Goal: Transaction & Acquisition: Book appointment/travel/reservation

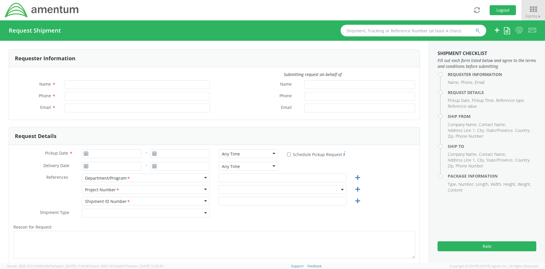
type input "Jeanetta Yow"
type input "[PERSON_NAME][EMAIL_ADDRESS][PERSON_NAME][DOMAIN_NAME]"
click at [534, 10] on icon at bounding box center [532, 9] width 27 height 8
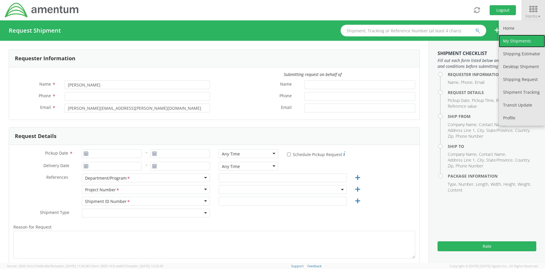
click at [514, 38] on link "My Shipments" at bounding box center [521, 41] width 46 height 13
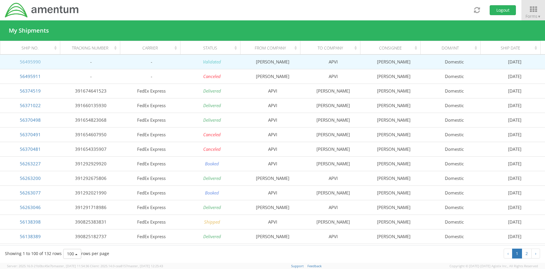
click at [28, 60] on link "56495990" at bounding box center [30, 62] width 21 height 6
click at [48, 61] on td "56495990" at bounding box center [30, 61] width 61 height 15
click at [38, 63] on link "56495990" at bounding box center [30, 62] width 21 height 6
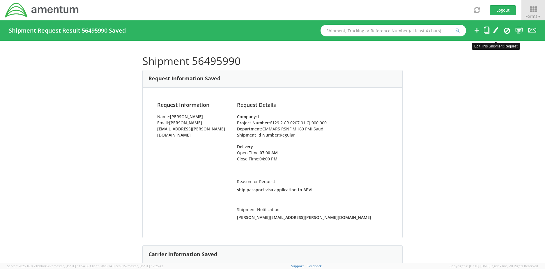
click at [494, 29] on icon at bounding box center [496, 29] width 6 height 7
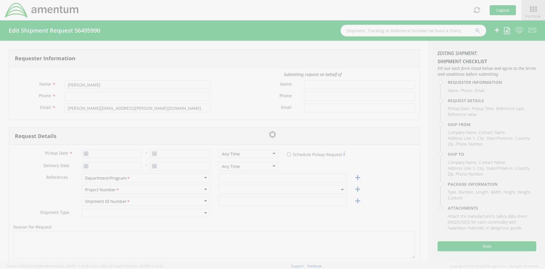
type input "817-224-1644"
type input "08/14/2025"
type input "CMMARS RSNF MH60 PMI Saudi"
type input "Regular"
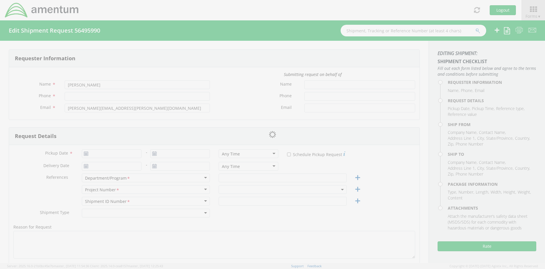
type textarea "ship passport visa application to APVI"
select select
type input "Pierre Doreus"
type input "929 S Clubhouse Road"
type input "Virginia Beach"
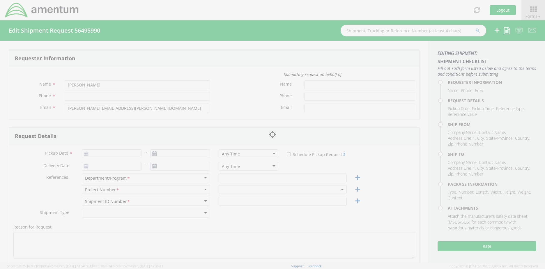
type input "23452"
type input "Pierre Doreus"
type input "757-515-6888"
type input "edwidge_2you@yahoo.com"
select select
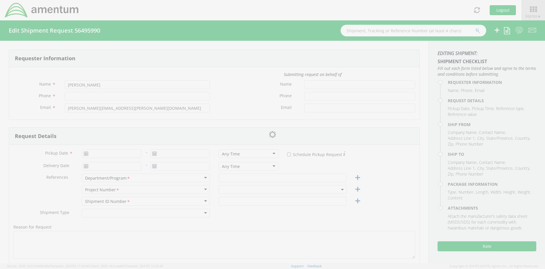
type input "APVI"
type input "1990 K Street N.W."
type input "Suite 450"
type input "[US_STATE]"
type input "32210"
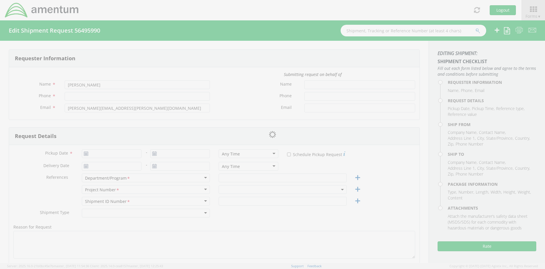
type input "Karmi Bennie"
type input "202-470-5048"
type input "karmi@apvi.com"
checkbox input "true"
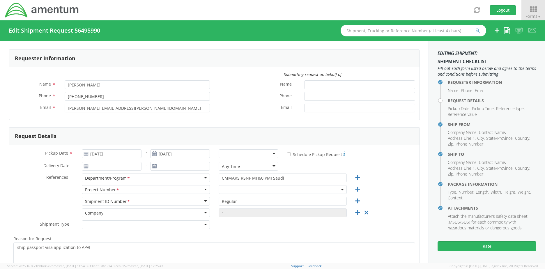
select select "6129.2.CR.0207.01.CJ.000.000"
click at [271, 153] on div at bounding box center [248, 153] width 60 height 9
click at [392, 158] on div "* Schedule Pickup Request" at bounding box center [351, 154] width 128 height 10
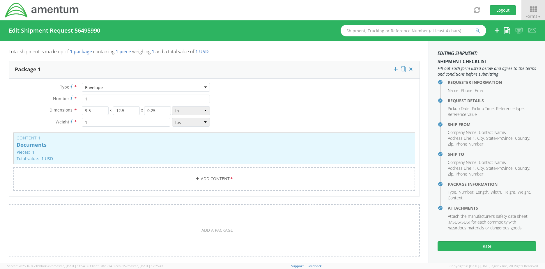
scroll to position [465, 0]
click at [487, 247] on button "Rate" at bounding box center [486, 246] width 99 height 10
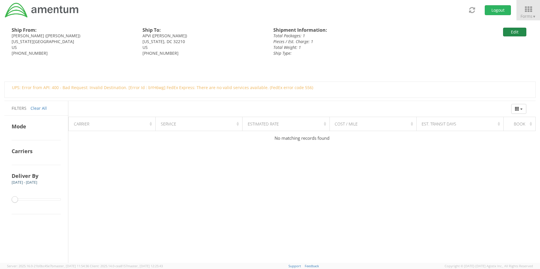
click at [514, 29] on button "Edit" at bounding box center [514, 32] width 23 height 9
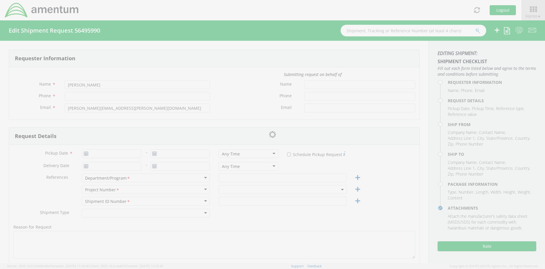
type input "817-224-1644"
type input "08/14/2025"
type input "CMMARS RSNF MH60 PMI Saudi"
type input "Regular"
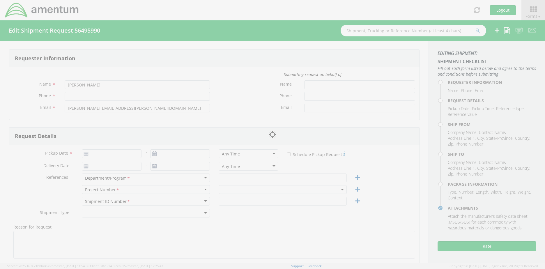
type textarea "ship passport visa application to APVI"
select select
type input "Pierre Doreus"
type input "929 S Clubhouse Road"
type input "Virginia Beach"
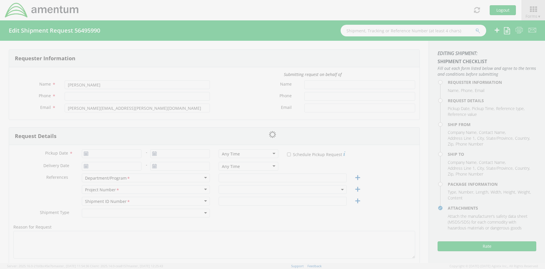
type input "23452"
type input "Pierre Doreus"
type input "757-515-6888"
type input "edwidge_2you@yahoo.com"
select select
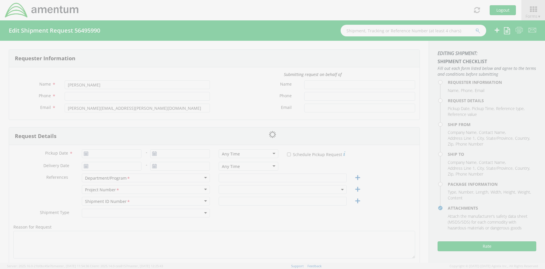
type input "APVI"
type input "1990 K Street N.W."
type input "Suite 450"
type input "[US_STATE]"
type input "32210"
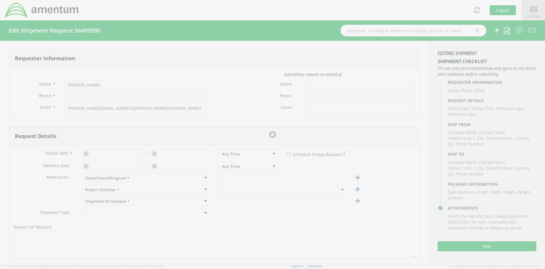
type input "Karmi Bennie"
type input "202-470-5048"
type input "karmi@apvi.com"
checkbox input "true"
type input "1"
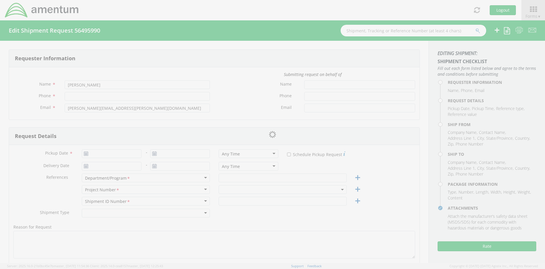
type input "9.5"
type input "12.5"
type input "0.25"
type input "1"
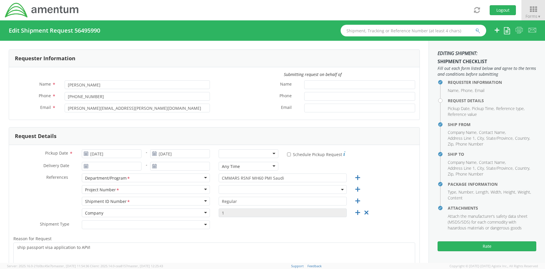
select select "6129.2.CR.0207.01.CJ.000.000"
click at [102, 154] on input "08/14/2025" at bounding box center [112, 153] width 60 height 9
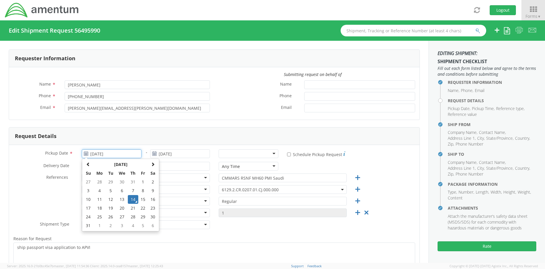
click at [132, 198] on td "14" at bounding box center [133, 199] width 10 height 9
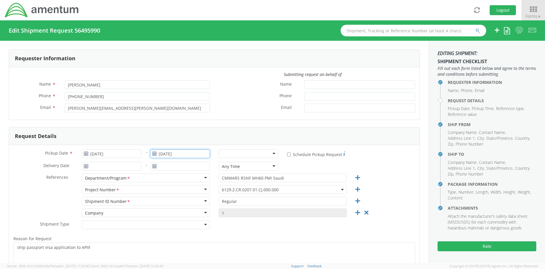
click at [170, 153] on input "08/14/2025" at bounding box center [180, 153] width 60 height 9
drag, startPoint x: 210, startPoint y: 216, endPoint x: 213, endPoint y: 211, distance: 6.0
click at [210, 216] on td "29" at bounding box center [212, 216] width 10 height 9
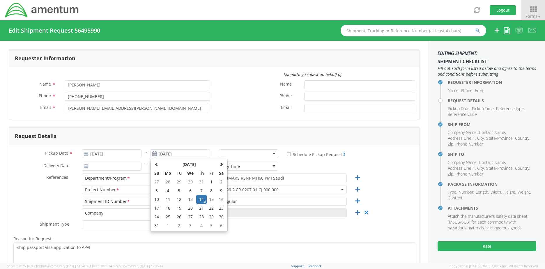
type input "08/29/2025"
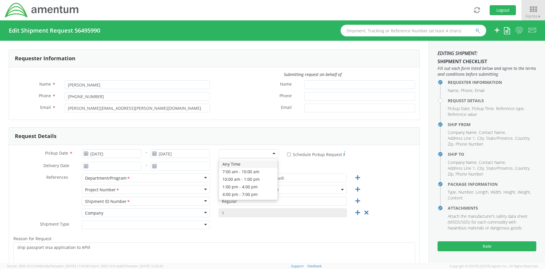
click at [270, 152] on div at bounding box center [248, 153] width 60 height 9
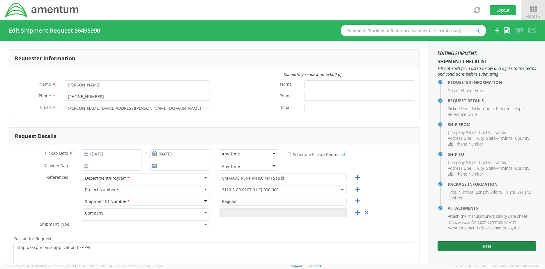
click at [481, 246] on button "Rate" at bounding box center [486, 246] width 99 height 10
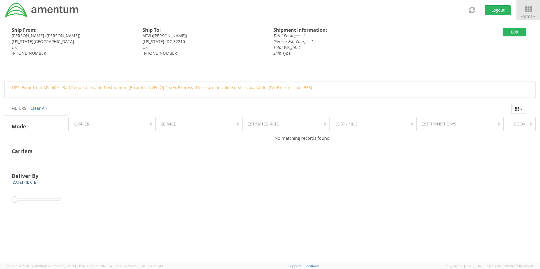
click at [342, 162] on div "Ship From: Pierre Doreus (Pierre Doreus) Virginia Beach, VA 23452 US 757-515-68…" at bounding box center [269, 141] width 531 height 242
drag, startPoint x: 129, startPoint y: 222, endPoint x: 133, endPoint y: 219, distance: 5.1
click at [129, 222] on div "Ship From: Pierre Doreus (Pierre Doreus) Virginia Beach, VA 23452 US 757-515-68…" at bounding box center [269, 141] width 531 height 242
click at [530, 10] on icon at bounding box center [528, 9] width 27 height 8
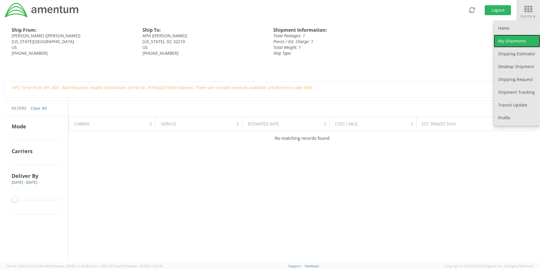
click at [512, 41] on link "My Shipments" at bounding box center [517, 41] width 46 height 13
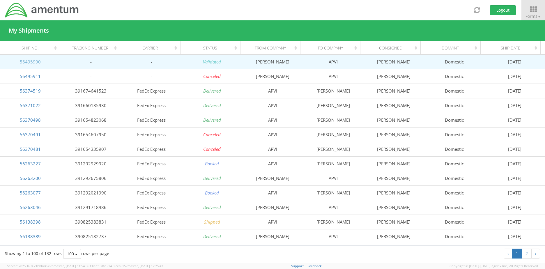
click at [31, 60] on link "56495990" at bounding box center [30, 62] width 21 height 6
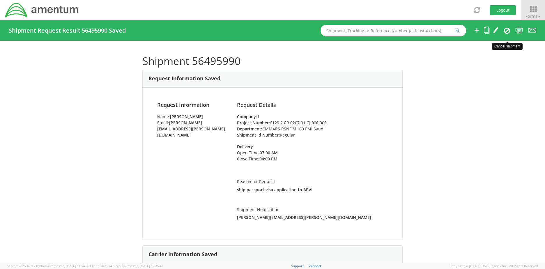
click at [506, 30] on icon at bounding box center [507, 30] width 6 height 7
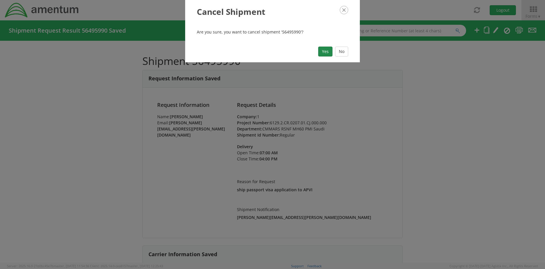
click at [323, 52] on button "Yes" at bounding box center [325, 52] width 14 height 10
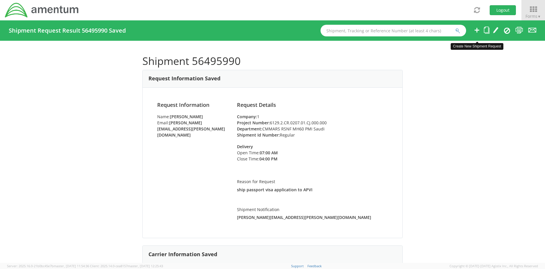
click at [477, 31] on icon at bounding box center [476, 29] width 7 height 7
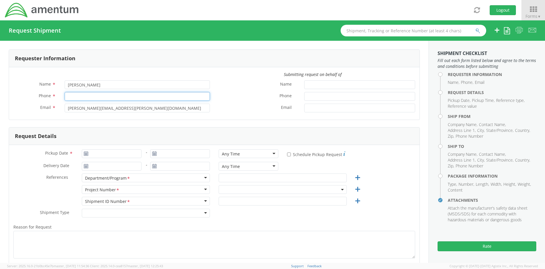
click at [104, 97] on input "Phone *" at bounding box center [137, 96] width 145 height 9
type input "817-224-1644"
type input "08/15/2025"
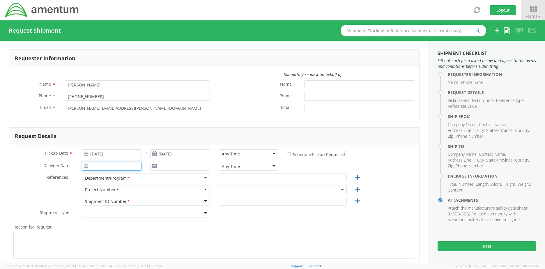
type input "08/14/2025"
type input "CMMARS RSNF MH60 PMI Saudi"
type input "Regular"
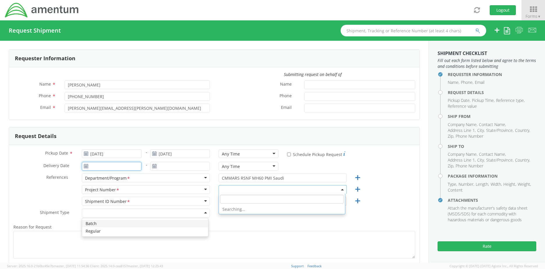
type input "08/14/2025"
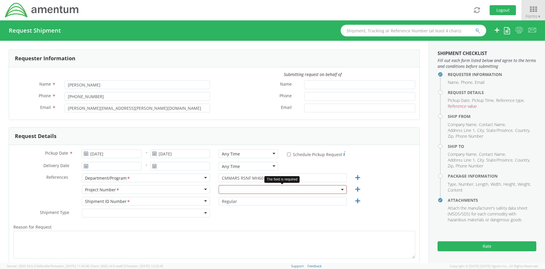
click at [14, 109] on label "Email *" at bounding box center [34, 108] width 51 height 8
click at [264, 220] on div "Shipment Type * Batch Regular" at bounding box center [214, 215] width 410 height 12
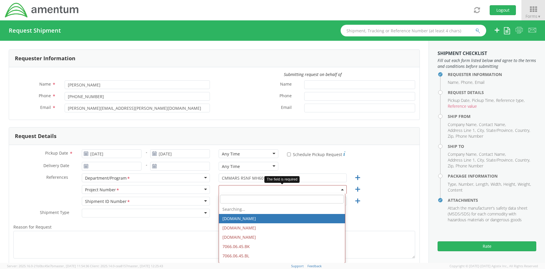
click at [232, 188] on span at bounding box center [282, 189] width 128 height 9
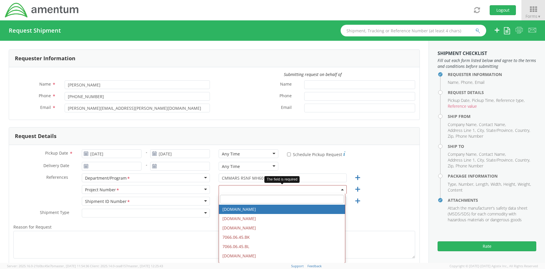
click at [236, 200] on input "search" at bounding box center [282, 199] width 124 height 9
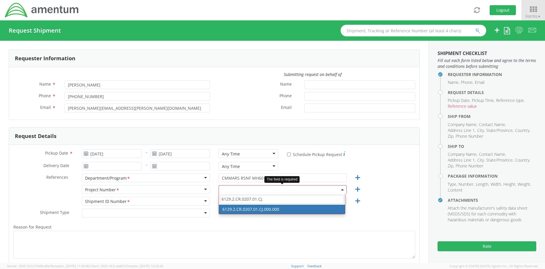
type input "6129.2.CR.0207.01.CJ."
select select "6129.2.CR.0207.01.CJ.000.000"
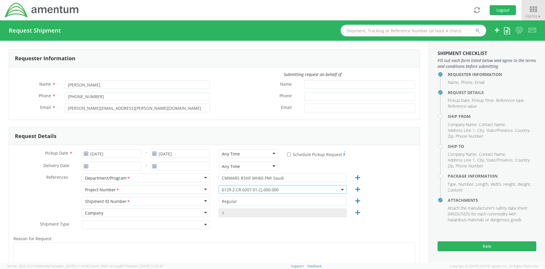
click at [393, 204] on div "Shipment ID Number <span class="required">*</span> Shipment ID Number * Account…" at bounding box center [214, 203] width 410 height 12
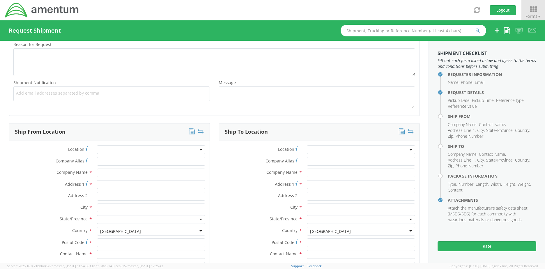
scroll to position [204, 0]
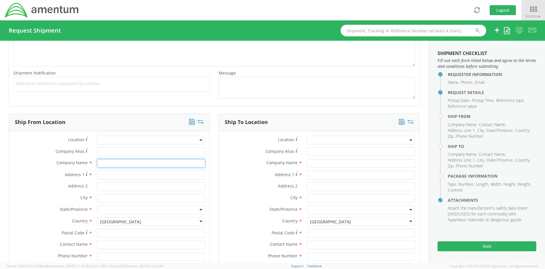
click at [113, 163] on input "text" at bounding box center [151, 163] width 108 height 9
type input "Pierre Doreus"
type input "929 S Clubhouse Road"
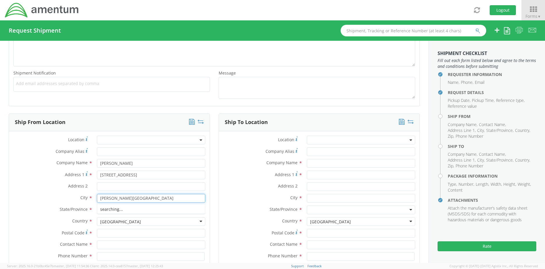
type input "Viginia Beach"
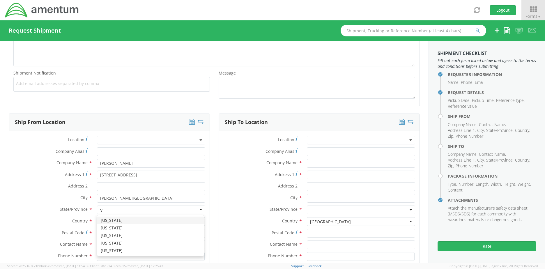
type input "Vi"
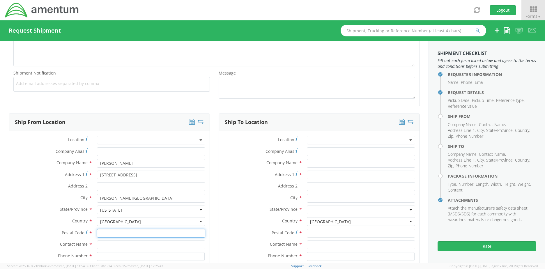
click at [118, 234] on input "Postal Code *" at bounding box center [151, 233] width 108 height 9
type input "23452"
click at [102, 245] on input "text" at bounding box center [151, 244] width 108 height 9
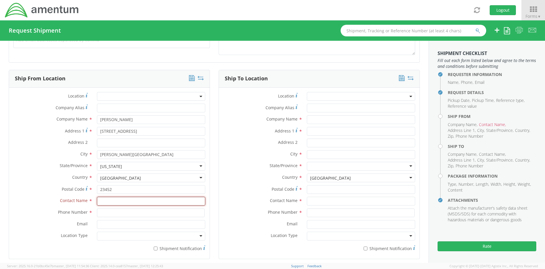
scroll to position [262, 0]
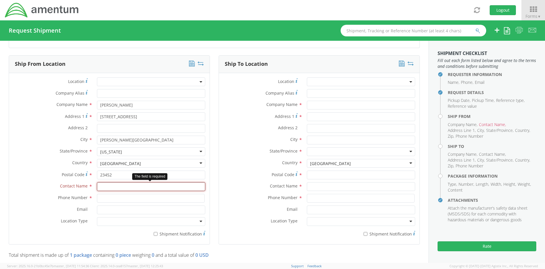
click at [128, 186] on input "text" at bounding box center [151, 186] width 108 height 9
type input "Pierre Doreus"
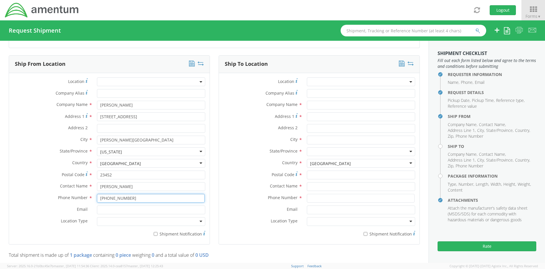
type input "757-515-6888"
click at [131, 210] on input "Email *" at bounding box center [151, 209] width 108 height 9
type input "edwidge_2you@yahoo.com"
click at [71, 231] on div "* Shipment Notification" at bounding box center [109, 233] width 200 height 8
click at [112, 221] on div at bounding box center [151, 221] width 108 height 9
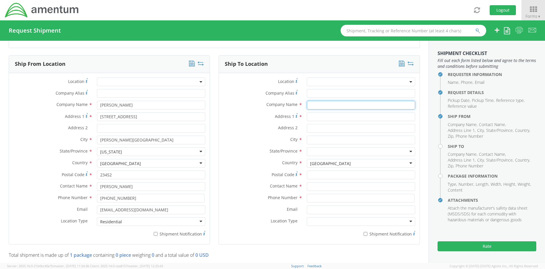
click at [318, 105] on input "text" at bounding box center [361, 105] width 108 height 9
type input "APVI"
click at [311, 94] on input "Company Alias *" at bounding box center [361, 93] width 108 height 9
type input "APVI"
click at [286, 113] on span "Address 1" at bounding box center [284, 116] width 19 height 6
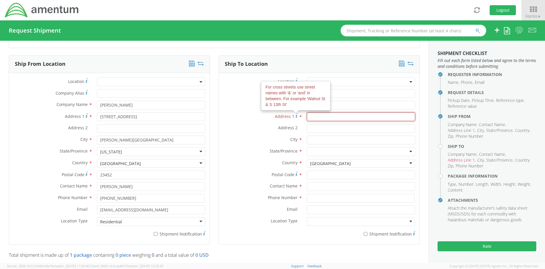
click at [307, 113] on input "Address 1 For cross streets use street names with '&' or 'and' in between. For …" at bounding box center [361, 116] width 108 height 9
click at [321, 104] on input "APVI" at bounding box center [361, 105] width 108 height 9
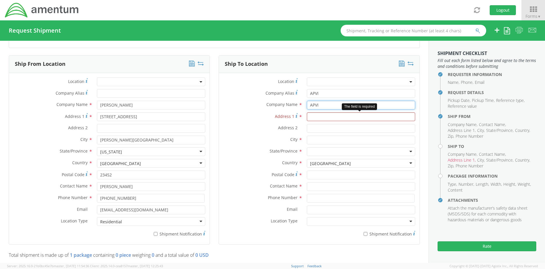
type input "APVI"
click at [310, 117] on input "Address 1 *" at bounding box center [361, 116] width 108 height 9
type input "1990 K Street N.W."
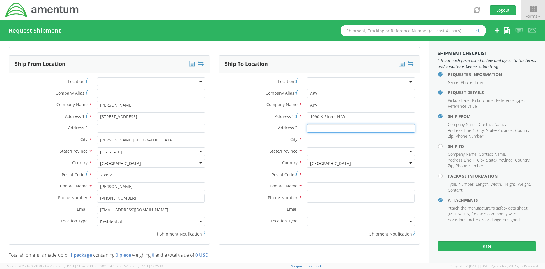
click at [311, 128] on input "Address 2 *" at bounding box center [361, 128] width 108 height 9
type input "Suite 450"
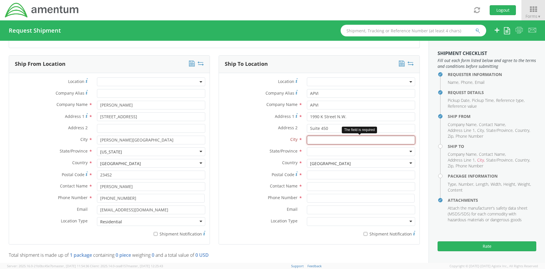
click at [311, 140] on input "text" at bounding box center [361, 140] width 108 height 9
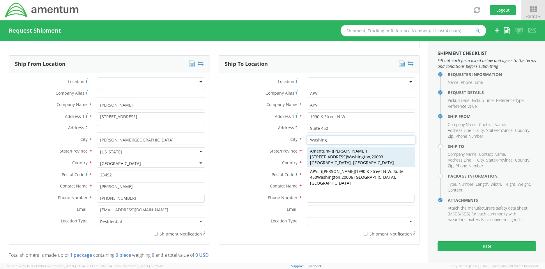
type input "Washington DC"
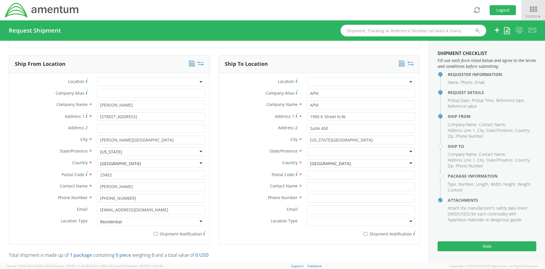
click at [330, 153] on div at bounding box center [361, 151] width 108 height 9
click at [339, 175] on input "Postal Code *" at bounding box center [361, 174] width 108 height 9
type input "32210"
click at [246, 195] on label "Phone Number *" at bounding box center [260, 198] width 83 height 8
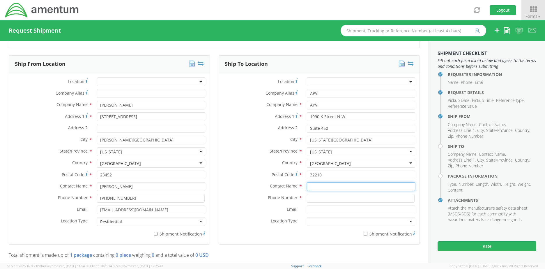
click at [320, 186] on input "text" at bounding box center [361, 186] width 108 height 9
type input "Karim Benni"
type input "202-470-5048"
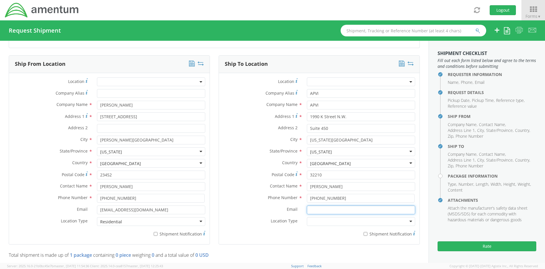
click at [316, 209] on input "Email *" at bounding box center [361, 209] width 108 height 9
type input "karmi@apvi.com"
click at [262, 231] on div "* Shipment Notification" at bounding box center [319, 233] width 200 height 8
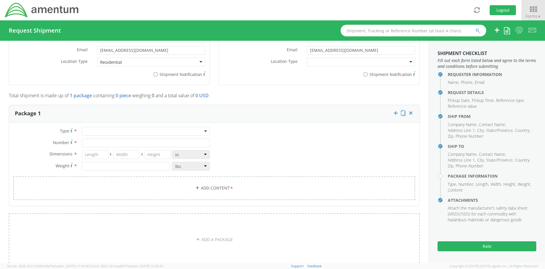
scroll to position [436, 0]
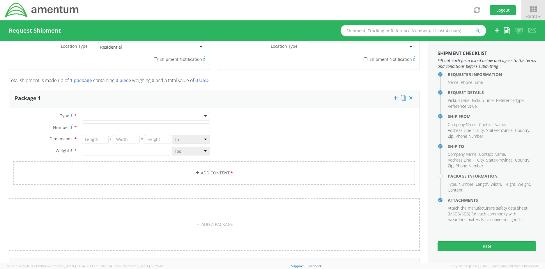
click at [104, 116] on div at bounding box center [146, 116] width 128 height 9
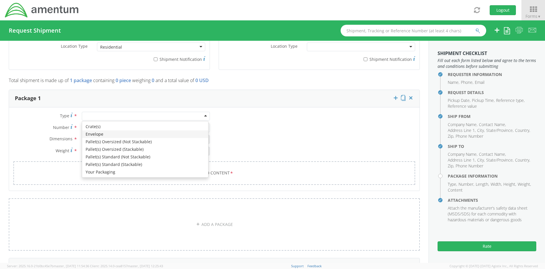
type input "1"
type input "9.5"
type input "12.5"
type input "0.25"
type input "1"
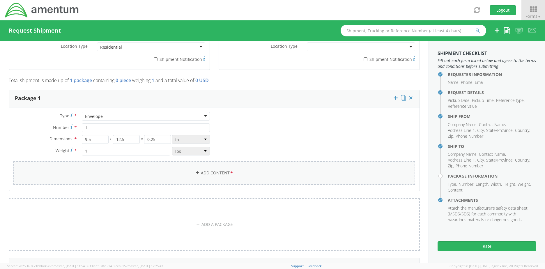
click at [204, 172] on link "Add Content *" at bounding box center [213, 173] width 401 height 24
select select
type input "General Commodity"
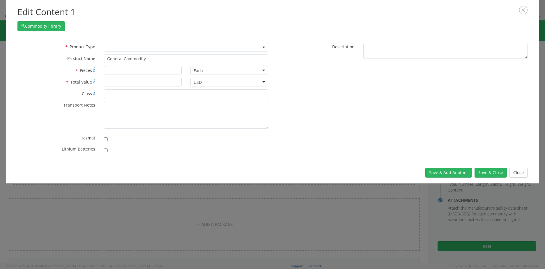
click at [148, 48] on span at bounding box center [186, 47] width 164 height 9
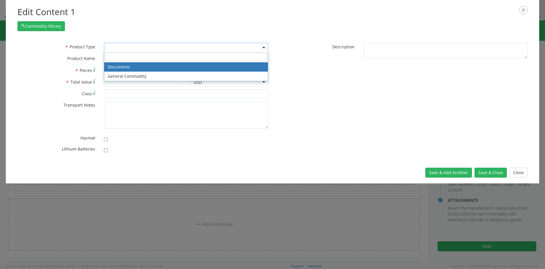
drag, startPoint x: 145, startPoint y: 66, endPoint x: 168, endPoint y: 67, distance: 23.9
select select "DOCUMENT"
type input "Documents"
type input "1"
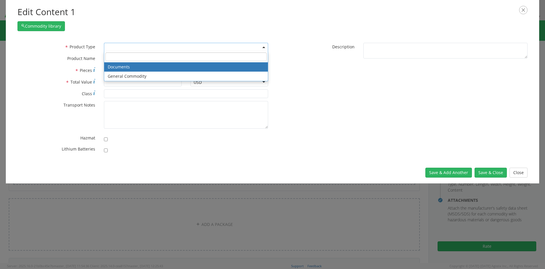
type textarea "Documents"
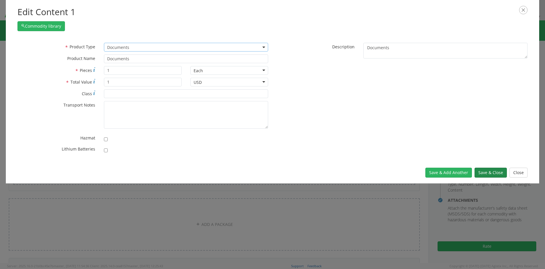
click at [490, 172] on button "Save & Close" at bounding box center [490, 173] width 32 height 10
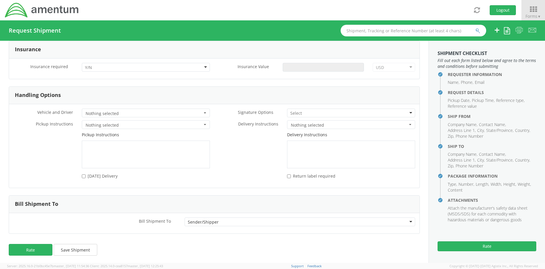
scroll to position [766, 0]
click at [29, 248] on button "Rate" at bounding box center [31, 248] width 44 height 12
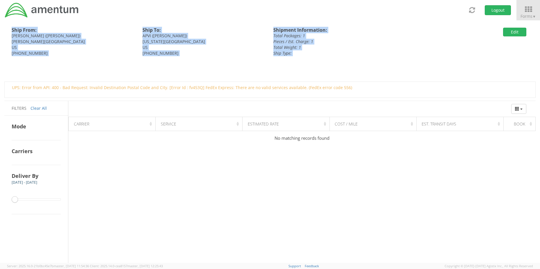
drag, startPoint x: 6, startPoint y: 23, endPoint x: 1, endPoint y: 79, distance: 56.6
click at [1, 79] on div "Ship From: Pierre Doreus (Pierre Doreus) Viginia Beach, VA 23452 US 757-515-688…" at bounding box center [268, 50] width 536 height 61
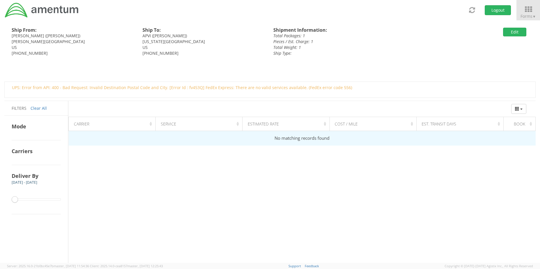
click at [477, 140] on td "No matching records found" at bounding box center [302, 138] width 467 height 15
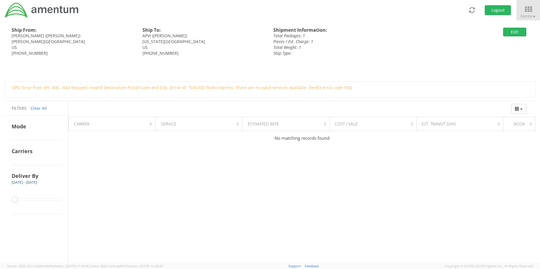
click at [461, 35] on div "Edit" at bounding box center [487, 32] width 87 height 9
click at [533, 28] on div "Ship From: Pierre Doreus (Pierre Doreus) Viginia Beach, VA 23452 US 757-515-688…" at bounding box center [268, 50] width 536 height 61
click at [534, 16] on span "▼" at bounding box center [534, 16] width 3 height 5
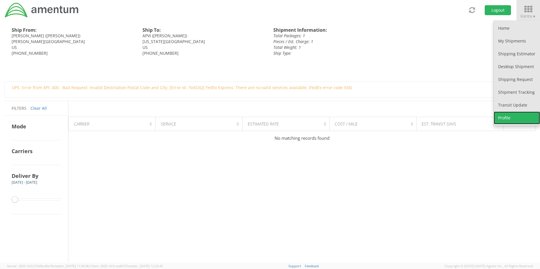
click at [507, 118] on link "Profile" at bounding box center [517, 117] width 46 height 13
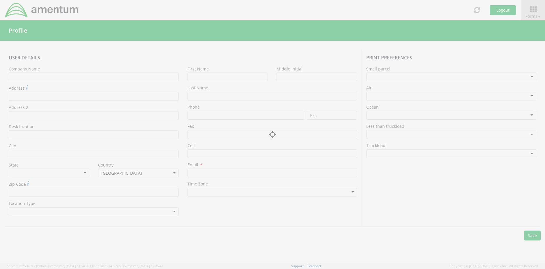
type input "Amentum Services, Inc"
type input "[STREET_ADDRESS]"
type input "[GEOGRAPHIC_DATA]"
type input "76177"
type input "[PERSON_NAME]"
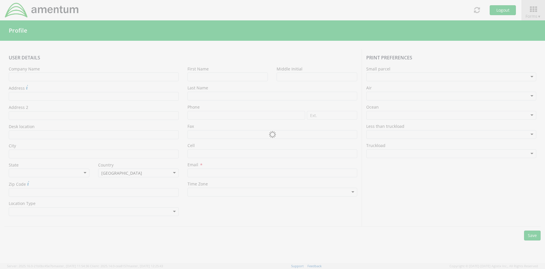
type input "[PERSON_NAME]"
type input "[PERSON_NAME][EMAIL_ADDRESS][PERSON_NAME][DOMAIN_NAME]"
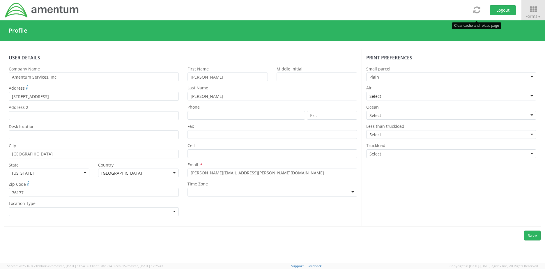
click at [478, 10] on icon at bounding box center [476, 10] width 7 height 8
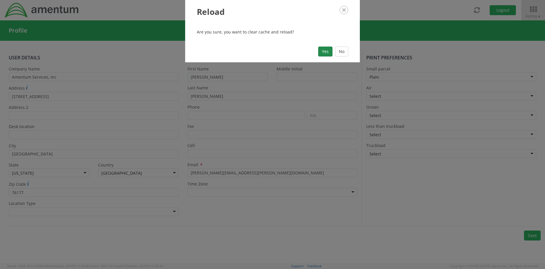
click at [325, 50] on button "Yes" at bounding box center [325, 52] width 14 height 10
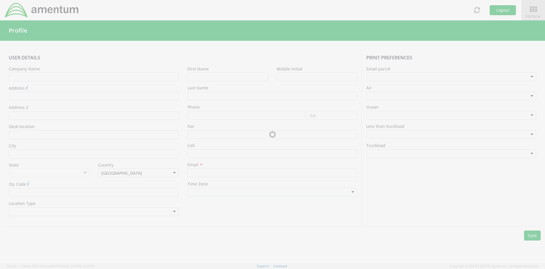
type input "Amentum Services, Inc"
type input "[STREET_ADDRESS]"
type input "[GEOGRAPHIC_DATA]"
type input "76177"
type input "[PERSON_NAME]"
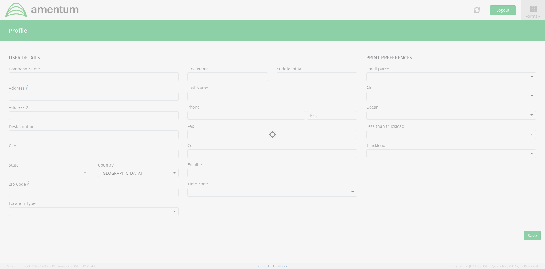
type input "[PERSON_NAME]"
type input "[PERSON_NAME][EMAIL_ADDRESS][PERSON_NAME][DOMAIN_NAME]"
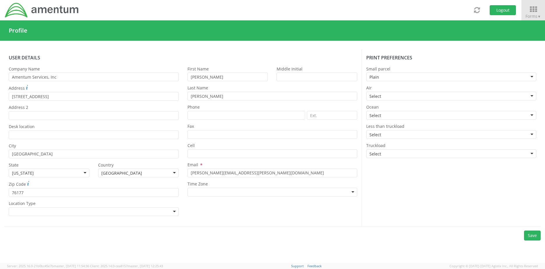
click at [506, 30] on div "Profile" at bounding box center [272, 30] width 545 height 20
click at [532, 9] on icon at bounding box center [532, 9] width 27 height 8
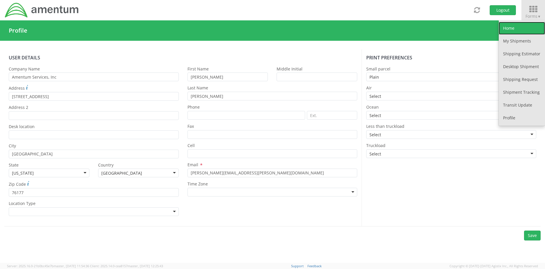
click at [515, 27] on link "Home" at bounding box center [521, 28] width 46 height 13
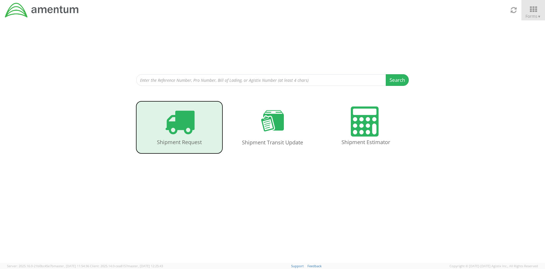
click at [185, 127] on icon at bounding box center [179, 121] width 30 height 30
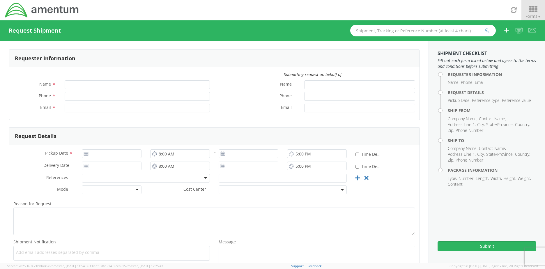
click at [538, 16] on span "▼" at bounding box center [538, 16] width 3 height 5
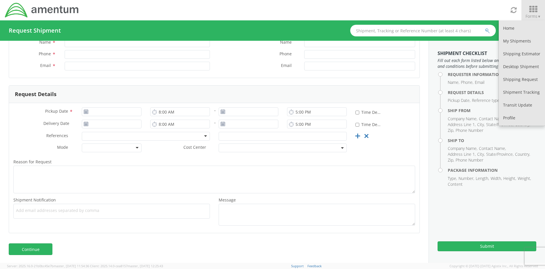
scroll to position [43, 0]
click at [514, 40] on link "My Shipments" at bounding box center [521, 41] width 46 height 13
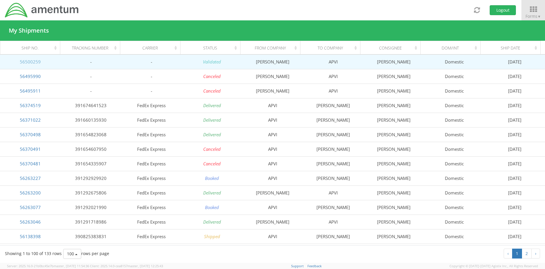
click at [33, 63] on link "56500259" at bounding box center [30, 62] width 21 height 6
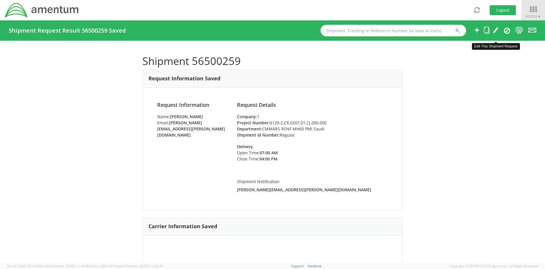
click at [496, 28] on icon at bounding box center [496, 29] width 6 height 7
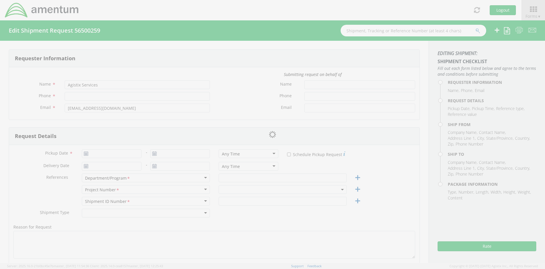
type input "Jeanetta Yow"
type input "817-224-1644"
type input "[PERSON_NAME][EMAIL_ADDRESS][PERSON_NAME][DOMAIN_NAME]"
type input "08/15/2025"
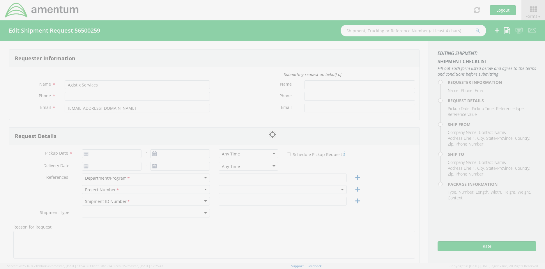
type input "CMMARS RSNF MH60 PMI Saudi"
type input "Regular"
select select
type input "Pierre Doreus"
type input "929 S Clubhouse Road"
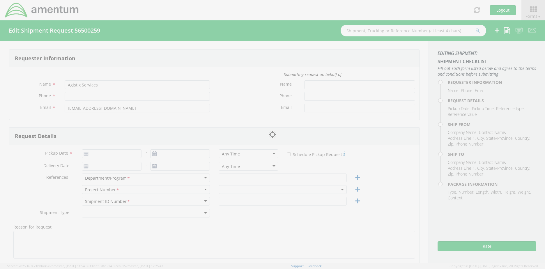
type input "Viginia Beach"
type input "23452"
type input "Pierre Doreus"
type input "757-515-6888"
type input "edwidge_2you@yahoo.com"
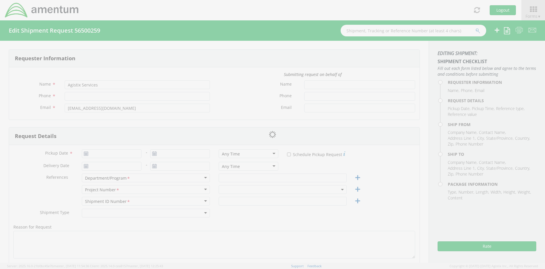
select select
type input "APVI"
type input "1990 K Street N.W."
type input "Suite 450"
type input "Washington DC"
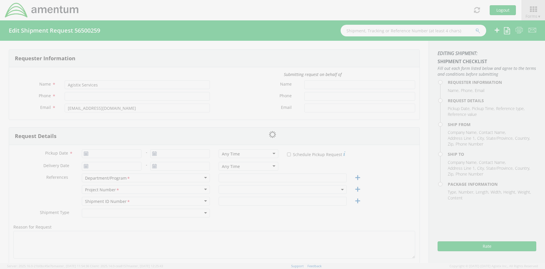
type input "32210"
type input "Karim Benni"
type input "202-470-5048"
type input "karmi@apvi.com"
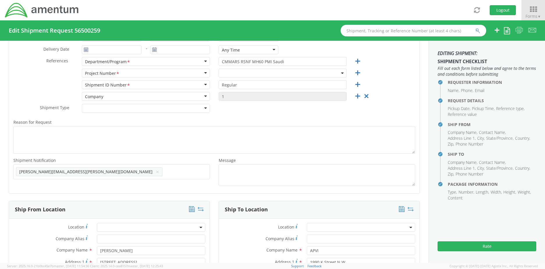
select select "6129.2.CR.0207.01.CJ.000.000"
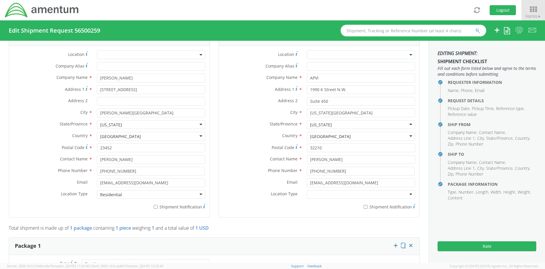
scroll to position [291, 0]
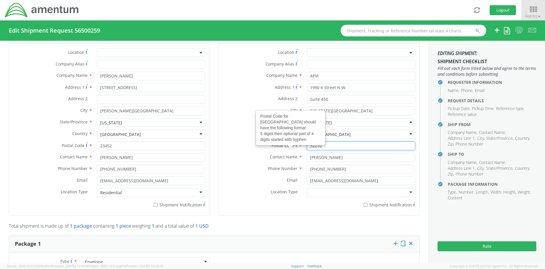
click at [320, 145] on input "32210" at bounding box center [361, 145] width 108 height 9
drag, startPoint x: 308, startPoint y: 145, endPoint x: 301, endPoint y: 145, distance: 7.9
click at [302, 144] on div "32210" at bounding box center [360, 145] width 117 height 9
type input "20006"
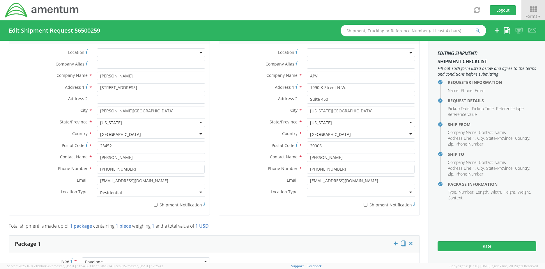
click at [241, 165] on label "Phone Number *" at bounding box center [260, 169] width 83 height 8
drag, startPoint x: 481, startPoint y: 246, endPoint x: 414, endPoint y: 238, distance: 67.9
click at [412, 240] on div "Requester Information Submitting request on behalf of Name * Jeanetta Yow Phone…" at bounding box center [272, 152] width 545 height 222
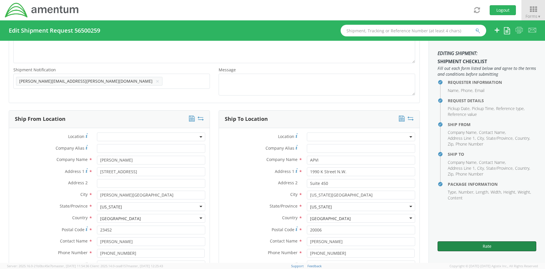
scroll to position [233, 0]
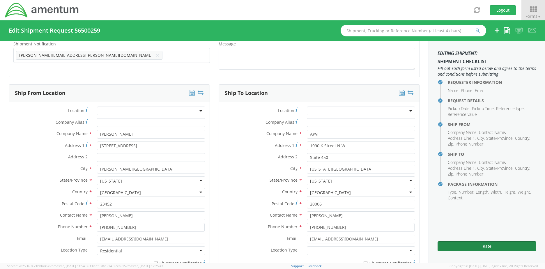
click at [483, 246] on button "Rate" at bounding box center [486, 246] width 99 height 10
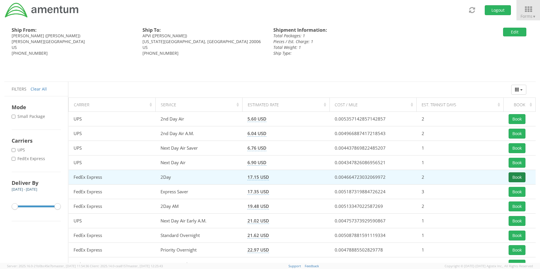
click at [514, 176] on button "Book" at bounding box center [517, 177] width 17 height 10
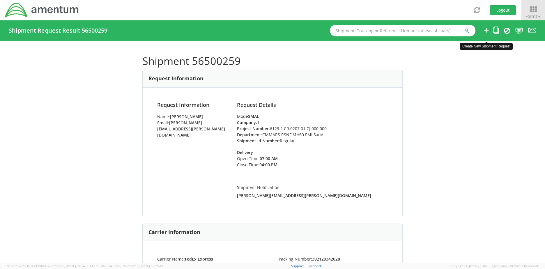
click at [485, 31] on icon at bounding box center [485, 29] width 7 height 7
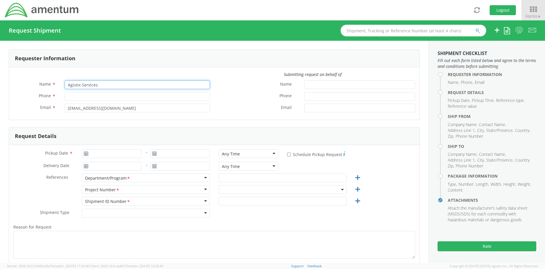
click at [107, 85] on input "Agistix Services" at bounding box center [137, 84] width 145 height 9
click at [45, 90] on div "Name * Agistix Services" at bounding box center [111, 86] width 205 height 12
type input "Jeanetta Yow"
type input "817-224-1644"
type input "08/15/2025"
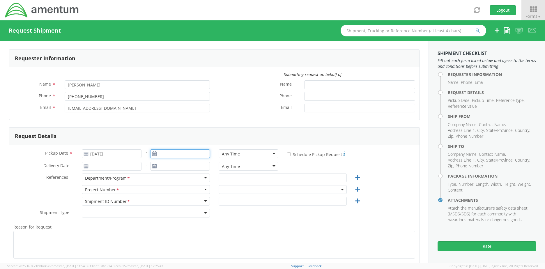
type input "08/15/2025"
type input "08/14/2025"
type input "CMMARS RSNF MH60 PMI Saudi"
type input "Regular"
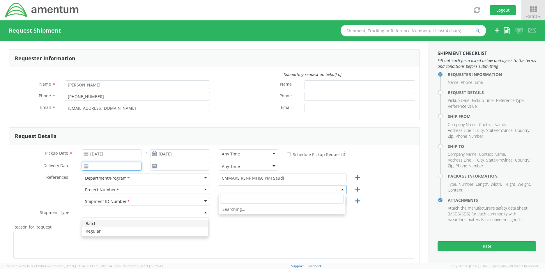
type input "08/14/2025"
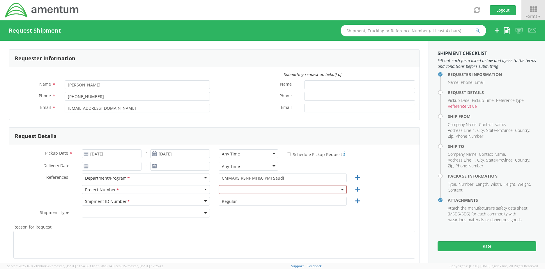
click at [232, 108] on label "Email *" at bounding box center [257, 108] width 86 height 8
click at [304, 108] on input "Email *" at bounding box center [359, 108] width 111 height 9
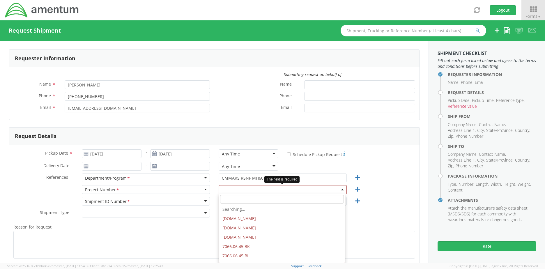
click at [252, 188] on span at bounding box center [282, 189] width 128 height 9
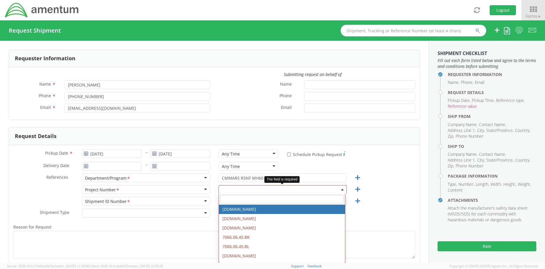
click at [246, 198] on input "search" at bounding box center [282, 199] width 124 height 9
click at [238, 199] on input "search" at bounding box center [282, 199] width 124 height 9
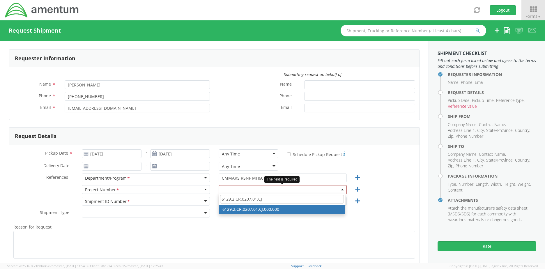
type input "6129.2.CR.0207.01.CJ"
select select "6129.2.CR.0207.01.CJ.000.000"
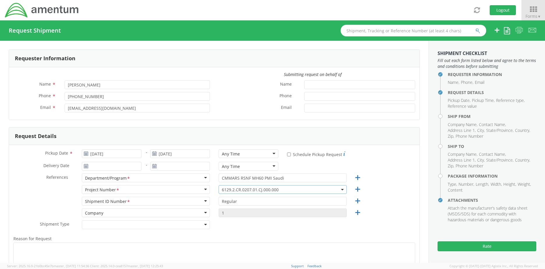
click at [166, 225] on div at bounding box center [146, 224] width 128 height 9
click at [379, 200] on div "Shipment ID Number <span class="required">*</span> Shipment ID Number * Account…" at bounding box center [214, 203] width 410 height 12
drag, startPoint x: 147, startPoint y: 109, endPoint x: 51, endPoint y: 102, distance: 96.8
click at [51, 102] on div "Name * Jeanetta Yow Phone * 817-224-1644 Email * offline_notifications+dyn-intl…" at bounding box center [111, 97] width 205 height 35
type input "[PERSON_NAME][EMAIL_ADDRESS][PERSON_NAME][DOMAIN_NAME]"
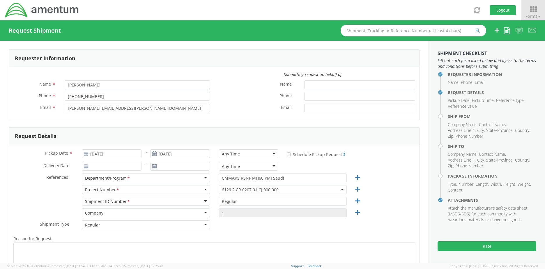
click at [244, 110] on label "Email *" at bounding box center [257, 108] width 86 height 8
click at [304, 110] on input "Email *" at bounding box center [359, 108] width 111 height 9
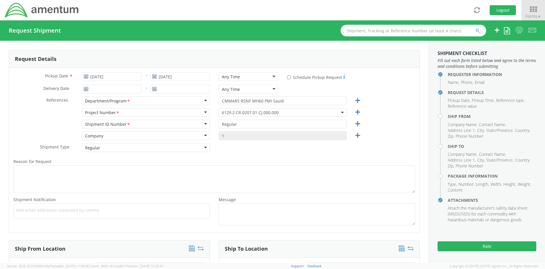
scroll to position [87, 0]
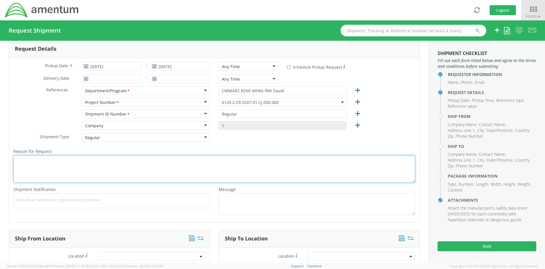
click at [35, 166] on textarea "Reason for Request *" at bounding box center [213, 169] width 401 height 28
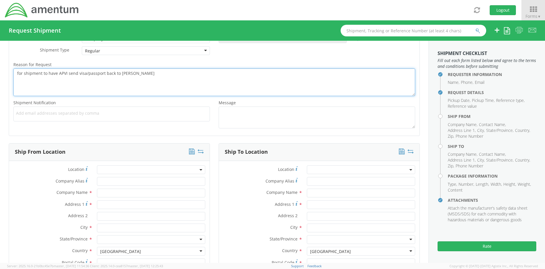
scroll to position [175, 0]
type textarea "for shipment to have APVI send visa/passport back to Pierre Doreus"
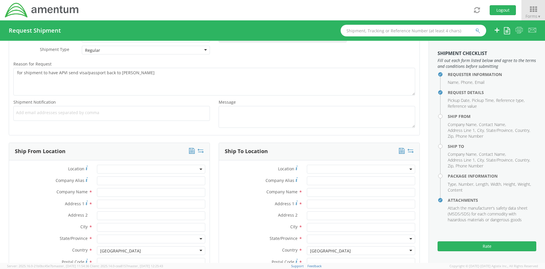
click at [117, 115] on div "Add email addresses separated by comma" at bounding box center [111, 113] width 196 height 15
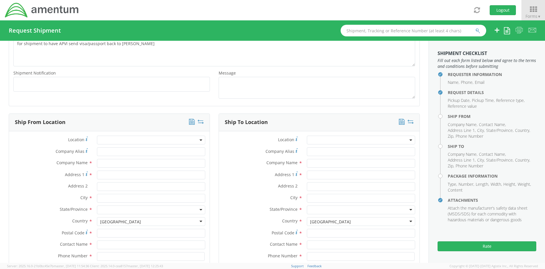
scroll to position [233, 0]
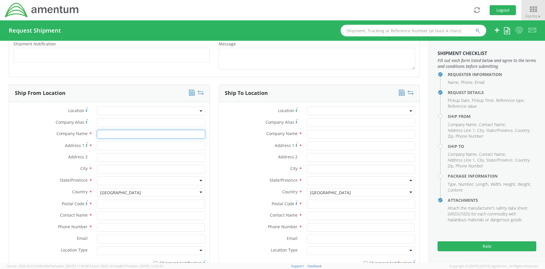
click at [103, 134] on input "text" at bounding box center [151, 134] width 108 height 9
type input "APVI"
type input "1990 K Street N.W."
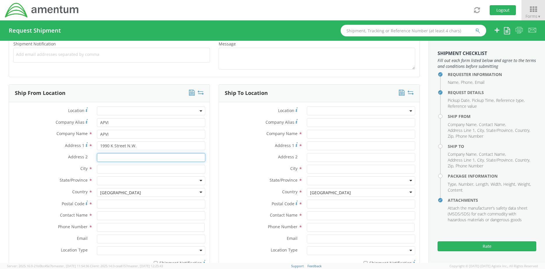
type input "Suite 450"
type input "[US_STATE]"
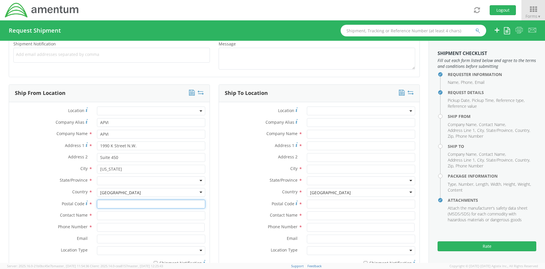
type input "20006"
type input "Karmi Bennie"
type input "2024705048"
type input "karmi@apvi.com"
type input "APVI"
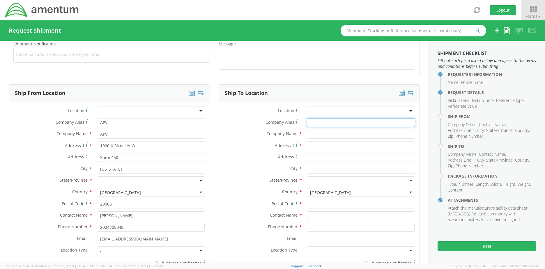
type input "APVI"
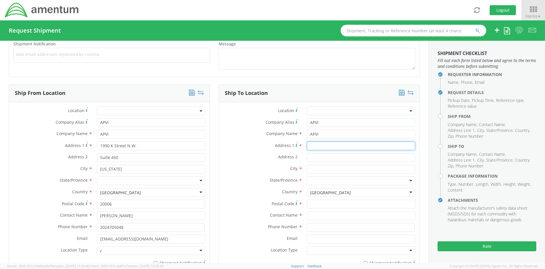
type input "1990 K Street N.W."
type input "Suite 450"
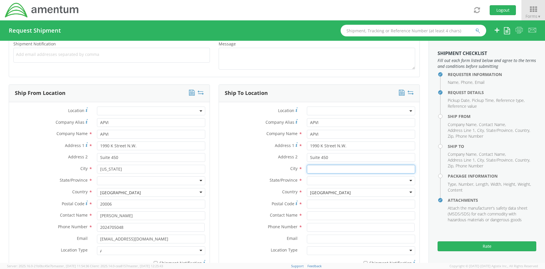
type input "[US_STATE]"
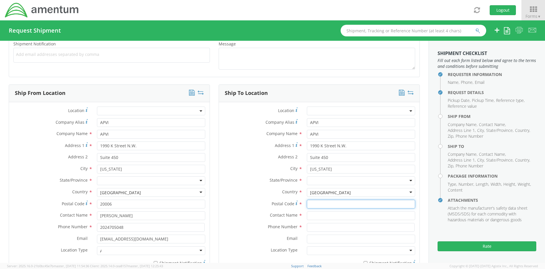
type input "20006"
type input "Karmi Bennie"
type input "2024705048"
type input "karmi@apvi.com"
type input "APVI"
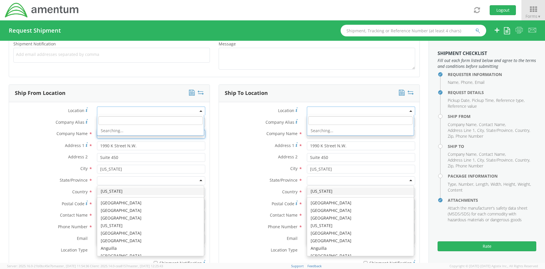
scroll to position [0, 0]
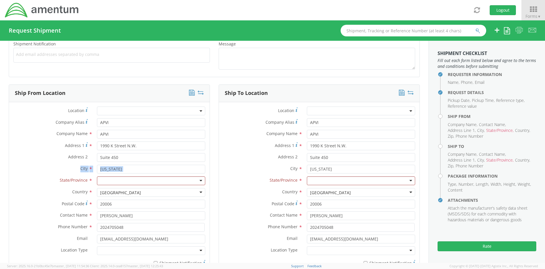
click at [26, 176] on label "State/Province *" at bounding box center [50, 180] width 83 height 8
click at [107, 180] on div at bounding box center [151, 180] width 108 height 9
click at [29, 171] on label "City *" at bounding box center [50, 169] width 83 height 8
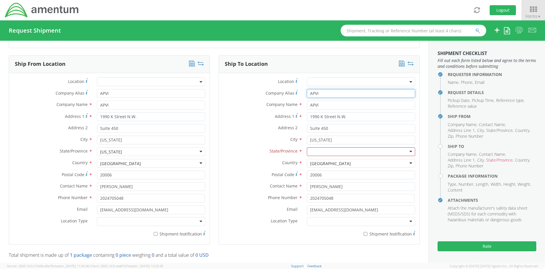
click at [331, 93] on input "APVI" at bounding box center [361, 93] width 108 height 9
drag, startPoint x: 323, startPoint y: 93, endPoint x: 298, endPoint y: 96, distance: 25.5
click at [298, 95] on div "Company Alias * APVI" at bounding box center [319, 93] width 200 height 9
drag, startPoint x: 317, startPoint y: 104, endPoint x: 310, endPoint y: 110, distance: 9.4
click at [290, 106] on div "Company Name * APVI searching..." at bounding box center [319, 105] width 200 height 9
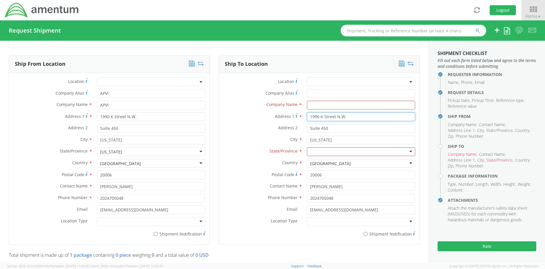
drag, startPoint x: 312, startPoint y: 115, endPoint x: 266, endPoint y: 121, distance: 45.7
click at [266, 121] on div "Address 1 * 1990 K Street N.W." at bounding box center [319, 118] width 200 height 12
drag, startPoint x: 335, startPoint y: 127, endPoint x: 286, endPoint y: 131, distance: 49.0
click at [286, 131] on div "Address 2 * Suite 450" at bounding box center [319, 128] width 200 height 9
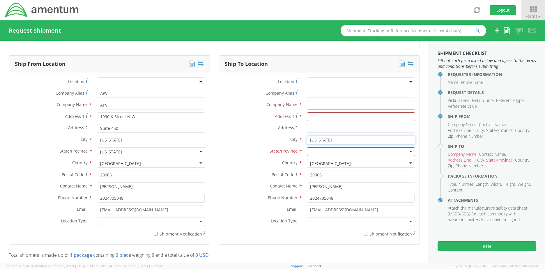
drag, startPoint x: 338, startPoint y: 141, endPoint x: 276, endPoint y: 140, distance: 62.0
click at [276, 140] on div "City * Washington searching..." at bounding box center [319, 140] width 200 height 9
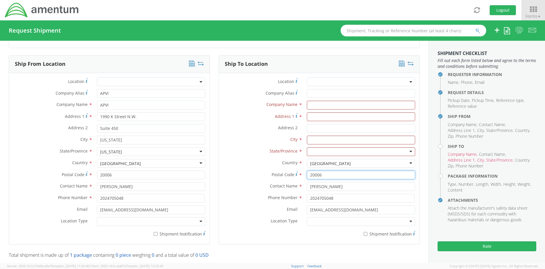
drag, startPoint x: 298, startPoint y: 175, endPoint x: 287, endPoint y: 175, distance: 11.1
click at [287, 175] on div "Postal Code * 20006" at bounding box center [319, 174] width 200 height 9
drag, startPoint x: 334, startPoint y: 185, endPoint x: 271, endPoint y: 179, distance: 63.7
click at [269, 179] on div "Location * Company Alias * Company Name * Address 1 * Address 2 * City * State/…" at bounding box center [319, 158] width 200 height 162
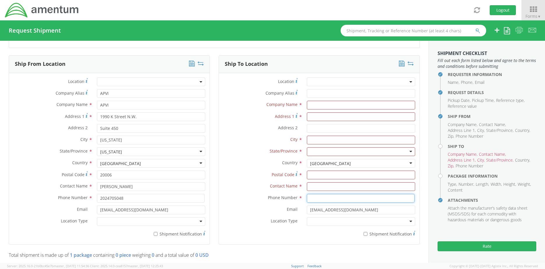
drag, startPoint x: 322, startPoint y: 196, endPoint x: 273, endPoint y: 193, distance: 48.7
click at [273, 193] on div "Location * Company Alias * Company Name * Address 1 * Address 2 * City * State/…" at bounding box center [319, 158] width 200 height 162
drag, startPoint x: 343, startPoint y: 210, endPoint x: 262, endPoint y: 202, distance: 81.2
click at [260, 203] on div "Location * Company Alias * Company Name * Address 1 * Address 2 * City * State/…" at bounding box center [319, 158] width 200 height 162
click at [321, 103] on input "text" at bounding box center [361, 105] width 108 height 9
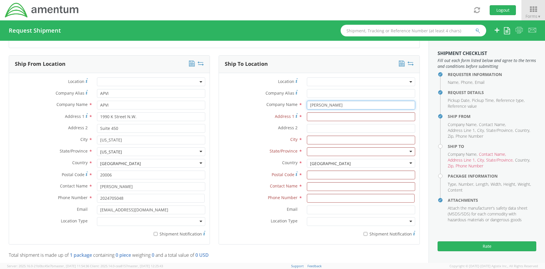
type input "Pierre Doreus"
type input "929 S Clubhouse Road"
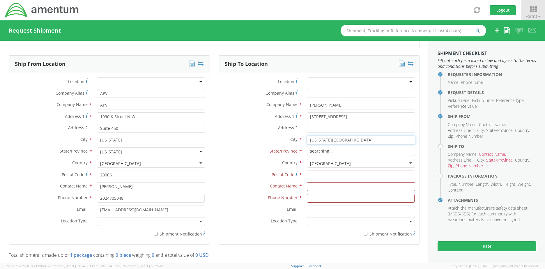
type input "Virginia Beach"
type input "Vir"
click at [326, 174] on input "Postal Code *" at bounding box center [361, 174] width 108 height 9
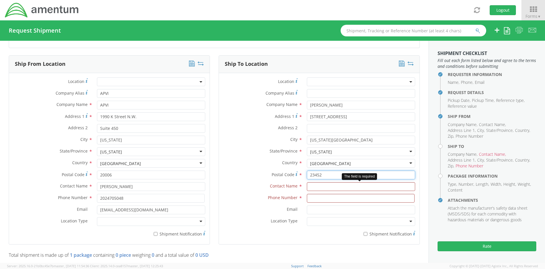
type input "23452"
click at [309, 186] on input "text" at bounding box center [361, 186] width 108 height 9
type input "D"
type input "Pierre Doreus"
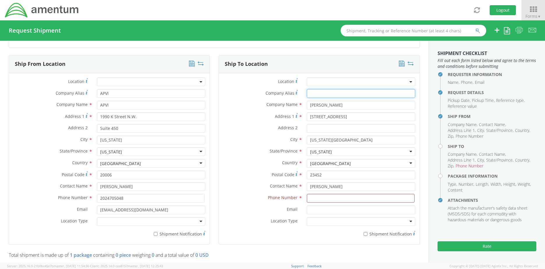
type input "APVI"
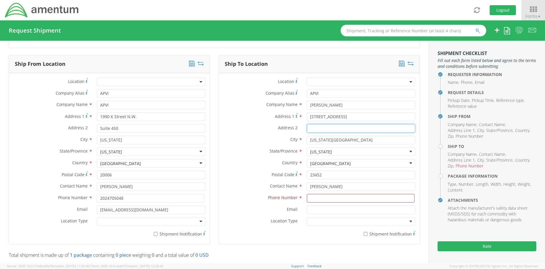
type input "Suite 450"
type input "7575156888"
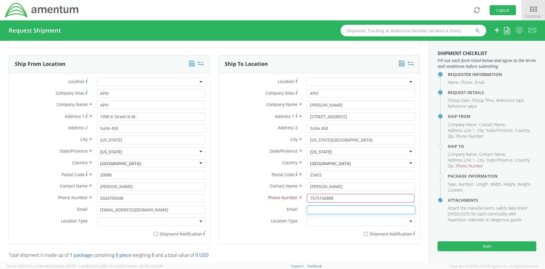
type input "edwidge_2you@yahoo.com"
click at [245, 187] on label "Contact Name *" at bounding box center [260, 186] width 83 height 8
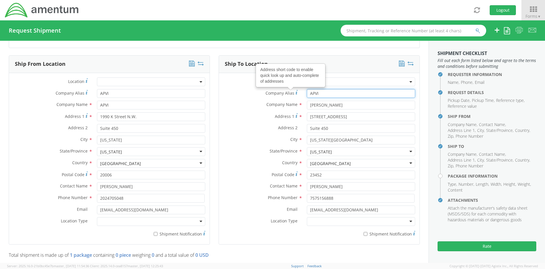
drag, startPoint x: 318, startPoint y: 93, endPoint x: 287, endPoint y: 95, distance: 31.2
click at [287, 94] on div "Company Alias Address short code to enable quick look up and auto-complete of a…" at bounding box center [319, 93] width 200 height 9
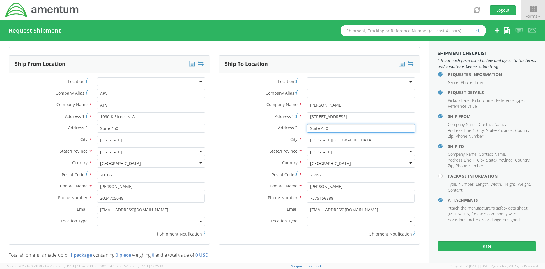
drag, startPoint x: 326, startPoint y: 128, endPoint x: 291, endPoint y: 130, distance: 35.2
click at [291, 130] on div "Address 2 * Suite 450" at bounding box center [319, 128] width 200 height 9
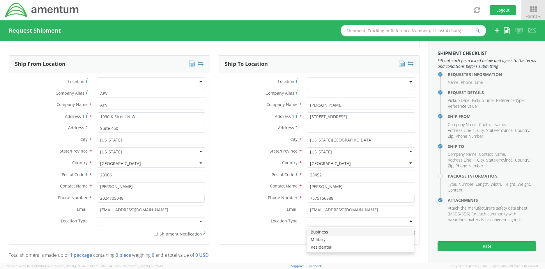
click at [319, 221] on div at bounding box center [361, 221] width 108 height 9
click at [285, 236] on div "* Shipment Notification" at bounding box center [319, 233] width 200 height 8
click at [363, 235] on input "* Shipment Notification" at bounding box center [365, 234] width 4 height 4
checkbox input "true"
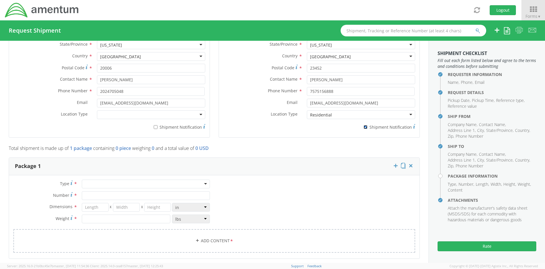
scroll to position [407, 0]
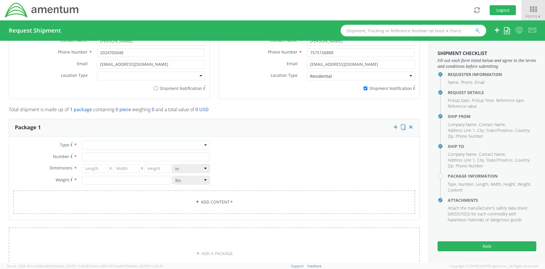
click at [155, 147] on div at bounding box center [146, 145] width 128 height 9
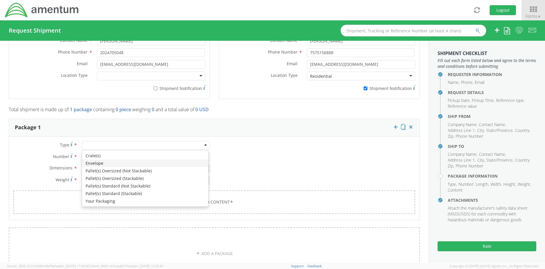
type input "1"
type input "9.5"
type input "12.5"
type input "0.25"
type input "1"
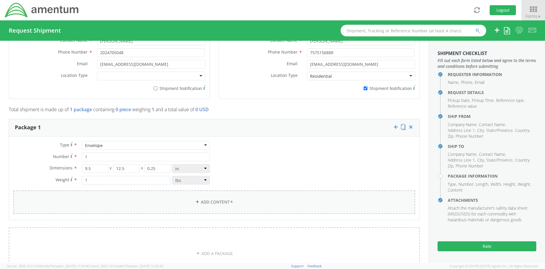
click at [154, 205] on link "Add Content *" at bounding box center [213, 202] width 401 height 24
select select
type input "General Commodity"
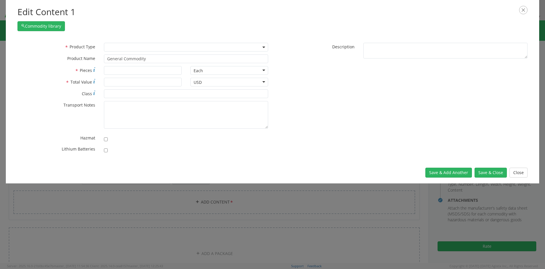
click at [134, 48] on span at bounding box center [186, 47] width 164 height 9
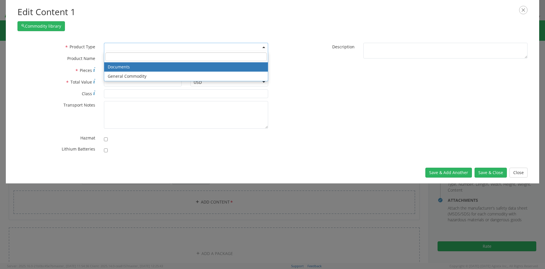
drag, startPoint x: 130, startPoint y: 67, endPoint x: 138, endPoint y: 65, distance: 7.8
select select "DOCUMENT"
type input "Documents"
type input "1"
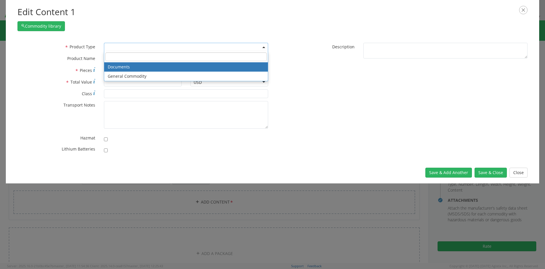
type textarea "Documents"
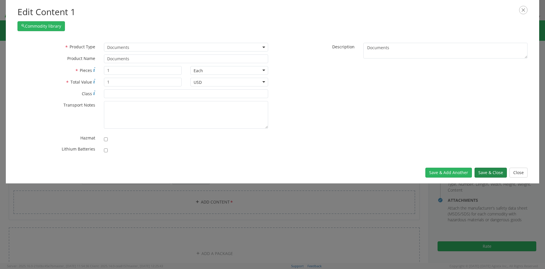
click at [491, 172] on button "Save & Close" at bounding box center [490, 173] width 32 height 10
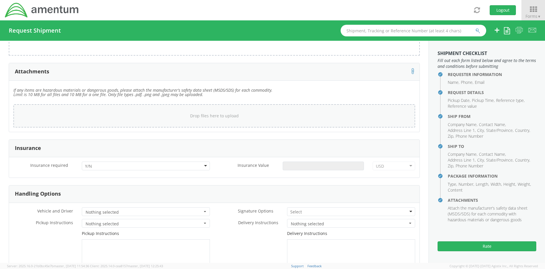
scroll to position [669, 0]
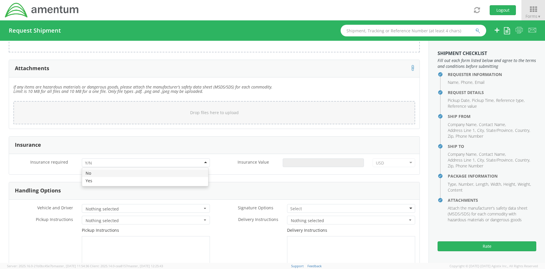
click at [202, 161] on div at bounding box center [146, 162] width 128 height 9
drag, startPoint x: 123, startPoint y: 182, endPoint x: 134, endPoint y: 181, distance: 10.8
click at [297, 164] on input "Insurance Value *" at bounding box center [322, 162] width 81 height 9
type input "150.00"
click at [356, 186] on div "Handling Options" at bounding box center [214, 190] width 410 height 17
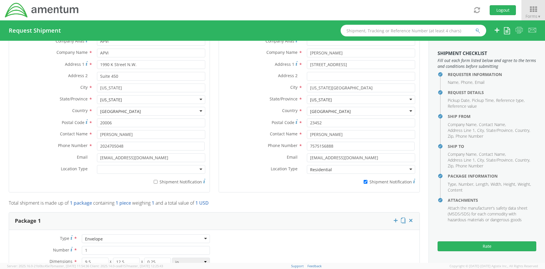
scroll to position [233, 0]
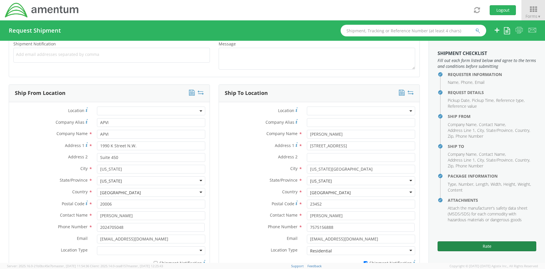
click at [478, 245] on button "Rate" at bounding box center [486, 246] width 99 height 10
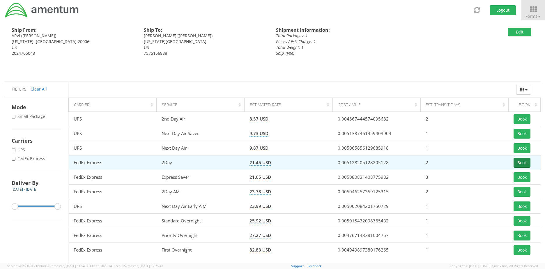
click at [519, 163] on button "Book" at bounding box center [521, 163] width 17 height 10
